Goal: Task Accomplishment & Management: Complete application form

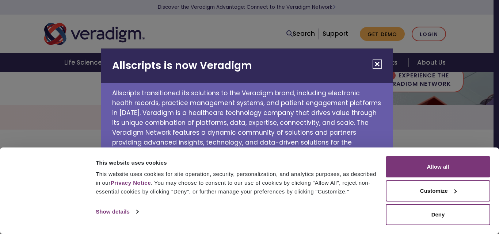
click at [377, 65] on button "Close" at bounding box center [376, 63] width 9 height 9
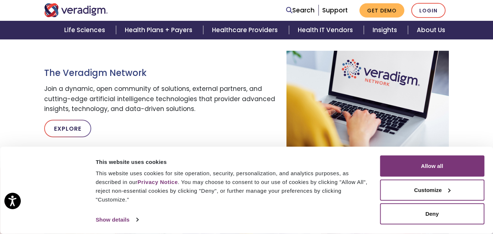
scroll to position [432, 0]
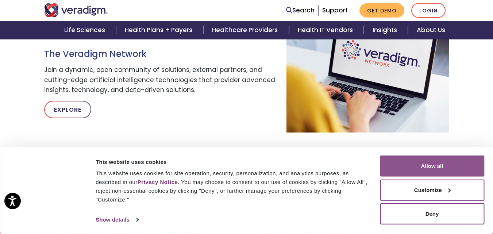
click at [453, 168] on button "Allow all" at bounding box center [432, 165] width 104 height 21
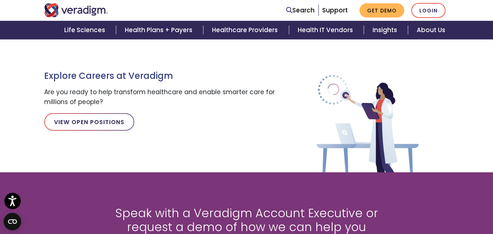
scroll to position [804, 0]
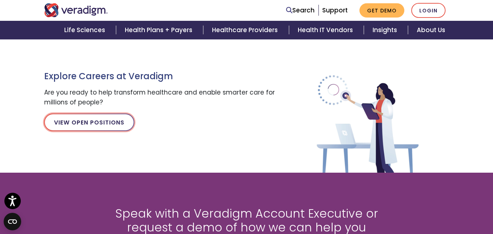
click at [111, 118] on link "View Open Positions" at bounding box center [89, 123] width 90 height 18
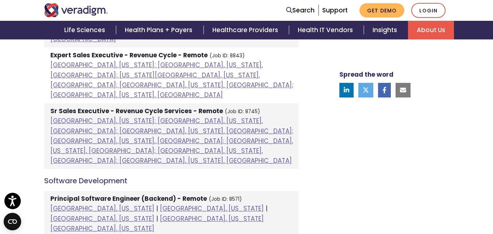
scroll to position [815, 0]
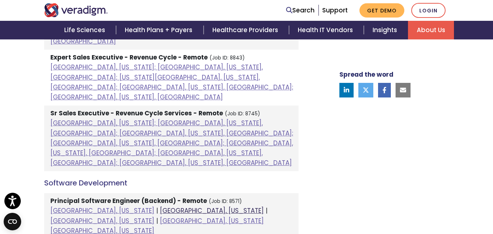
click at [160, 206] on link "Dallas, Texas" at bounding box center [212, 210] width 104 height 9
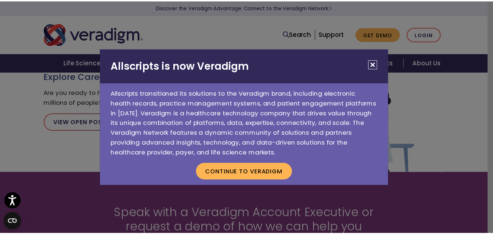
scroll to position [804, 0]
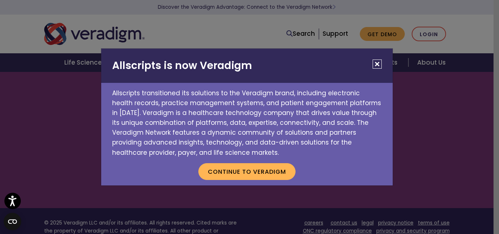
click at [372, 66] on button "Close" at bounding box center [376, 63] width 9 height 9
